Goal: Navigation & Orientation: Find specific page/section

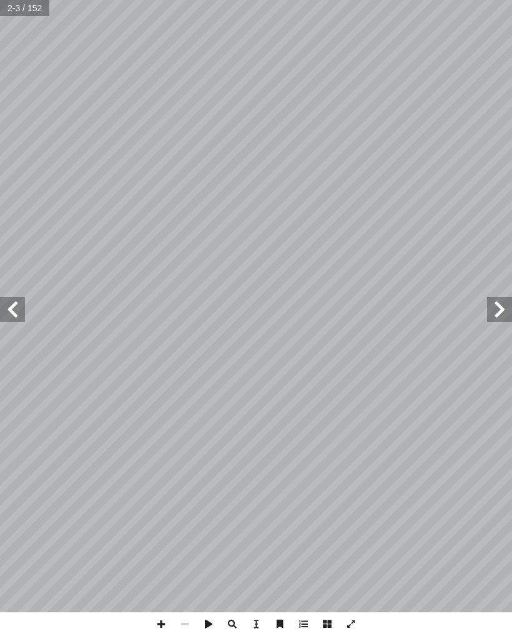
click at [22, 313] on span at bounding box center [12, 309] width 25 height 25
click at [7, 310] on span at bounding box center [12, 309] width 25 height 25
click at [17, 315] on span at bounding box center [12, 309] width 25 height 25
click at [20, 308] on span at bounding box center [12, 309] width 25 height 25
click at [19, 313] on span at bounding box center [12, 309] width 25 height 25
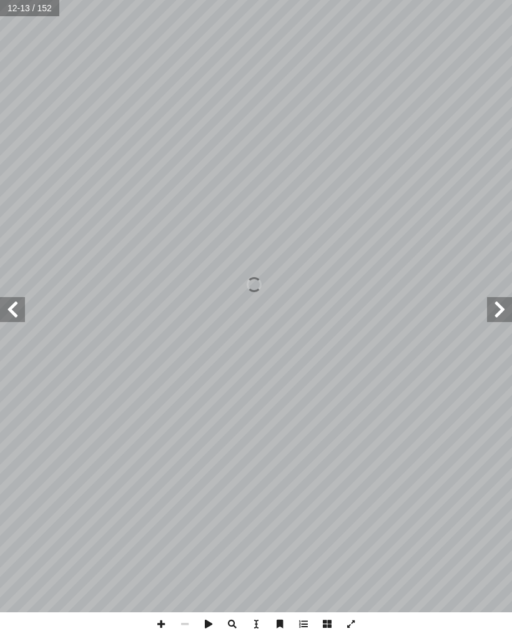
click at [23, 301] on span at bounding box center [12, 309] width 25 height 25
click at [16, 312] on span at bounding box center [12, 309] width 25 height 25
click at [21, 311] on span at bounding box center [12, 309] width 25 height 25
click at [22, 321] on span at bounding box center [12, 309] width 25 height 25
click at [17, 310] on span at bounding box center [12, 309] width 25 height 25
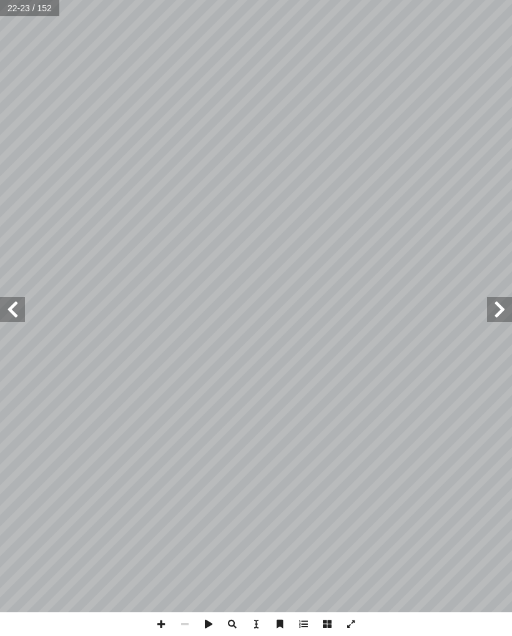
click at [8, 307] on span at bounding box center [12, 309] width 25 height 25
click at [17, 307] on span at bounding box center [12, 309] width 25 height 25
click at [24, 300] on span at bounding box center [12, 309] width 25 height 25
click at [19, 316] on span at bounding box center [12, 309] width 25 height 25
click at [18, 317] on span at bounding box center [12, 309] width 25 height 25
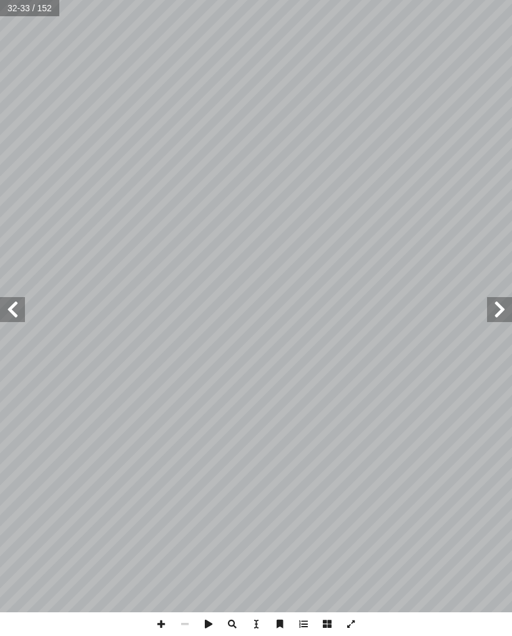
click at [16, 316] on span at bounding box center [12, 309] width 25 height 25
click at [9, 314] on span at bounding box center [12, 309] width 25 height 25
click at [12, 319] on span at bounding box center [12, 309] width 25 height 25
